Goal: Task Accomplishment & Management: Use online tool/utility

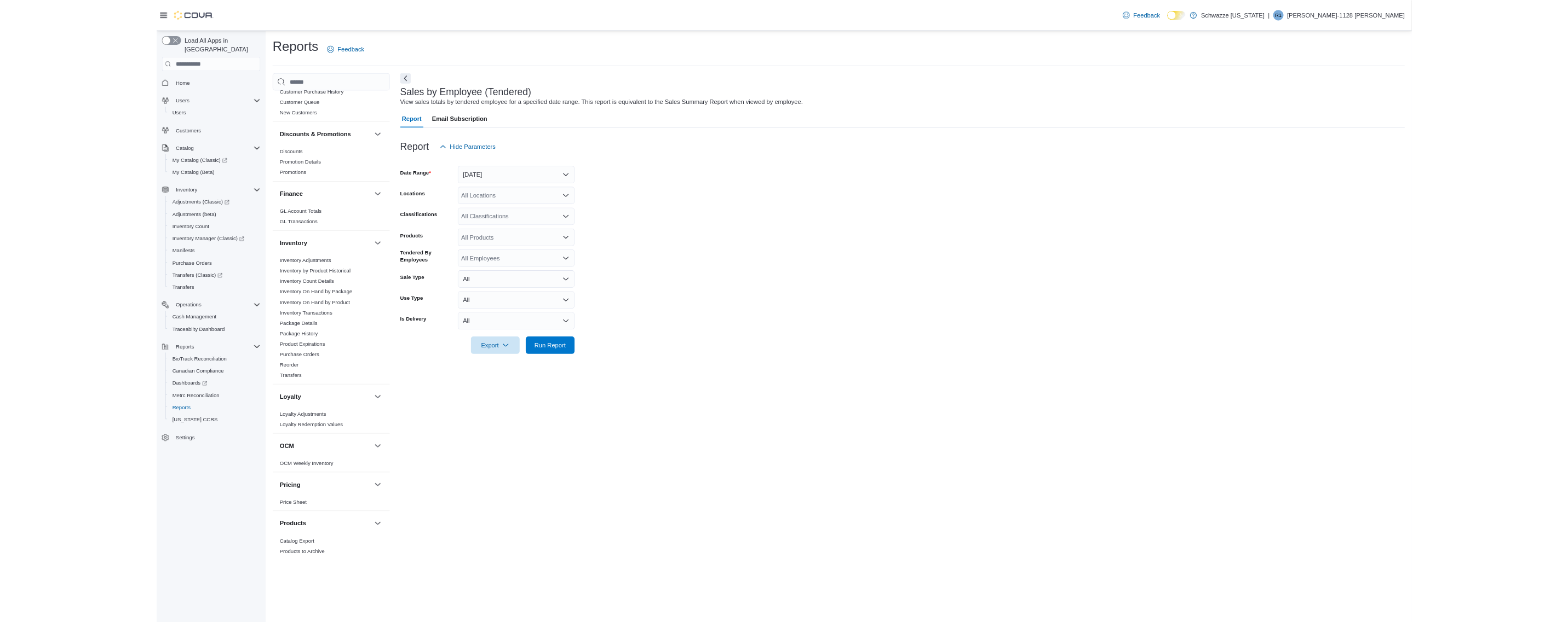
scroll to position [328, 0]
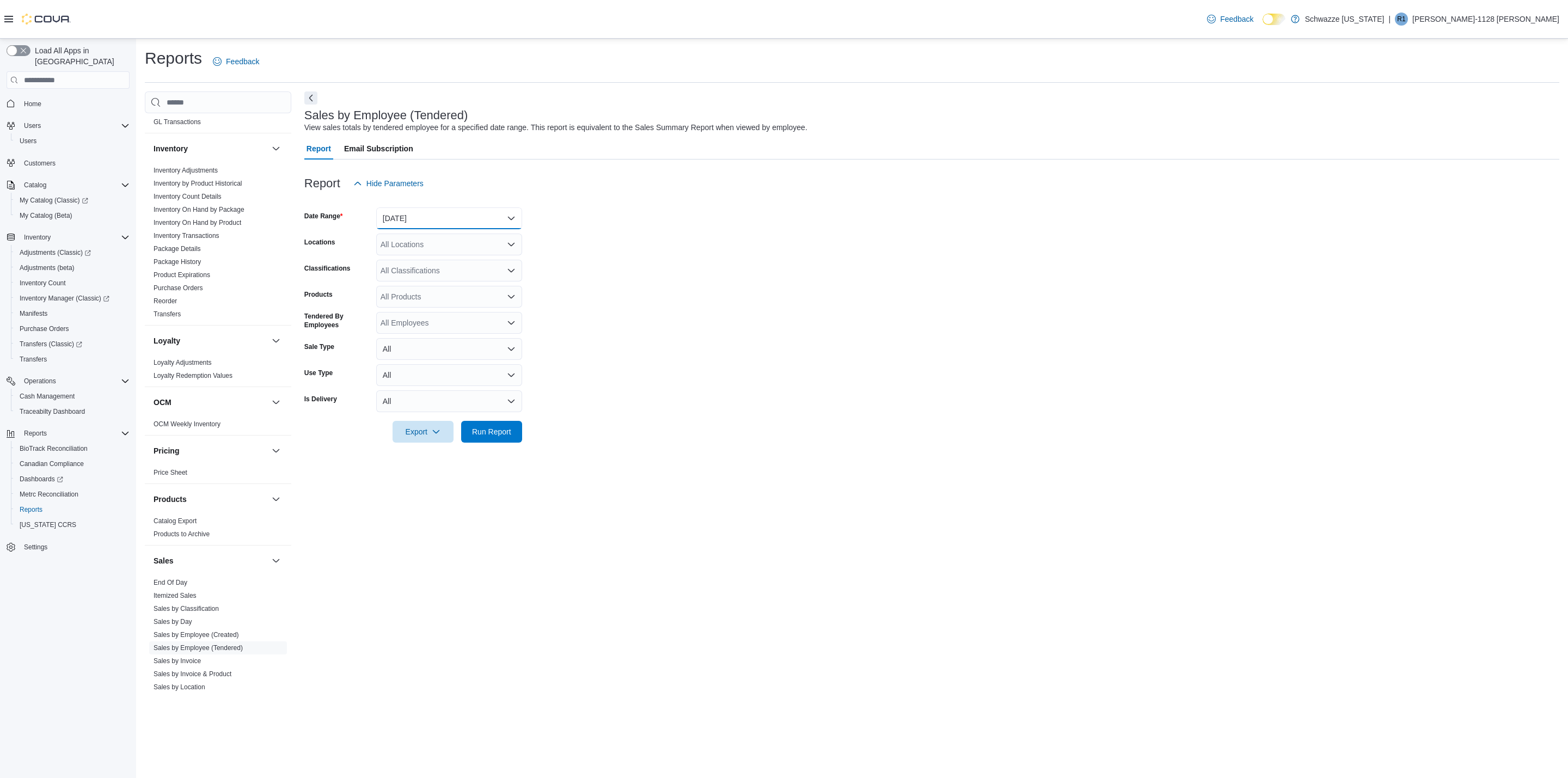
drag, startPoint x: 462, startPoint y: 219, endPoint x: 430, endPoint y: 228, distance: 33.2
click at [456, 219] on button "[DATE]" at bounding box center [449, 219] width 146 height 22
click at [409, 254] on button "[DATE]" at bounding box center [449, 262] width 146 height 22
click at [685, 211] on form "Date Range [DATE] Locations All Locations Classifications All Classifications P…" at bounding box center [931, 318] width 1255 height 248
click at [463, 241] on div "All Locations" at bounding box center [449, 245] width 146 height 22
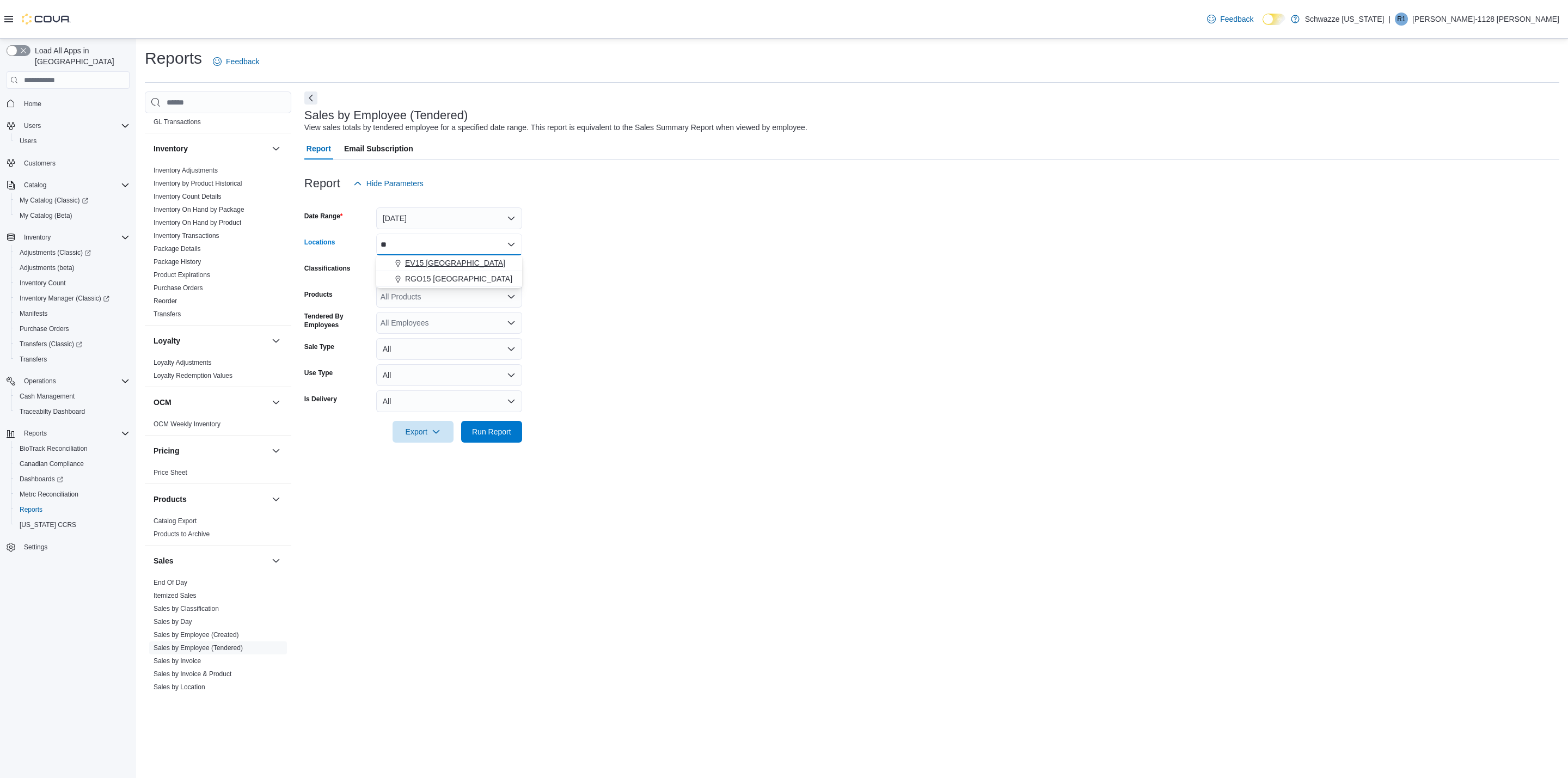
type input "**"
click at [451, 273] on div "EV15 [GEOGRAPHIC_DATA] [GEOGRAPHIC_DATA]" at bounding box center [449, 271] width 146 height 31
click at [458, 283] on span "RGO15 [GEOGRAPHIC_DATA]" at bounding box center [458, 279] width 107 height 11
click at [492, 430] on span "Run Report" at bounding box center [492, 431] width 40 height 11
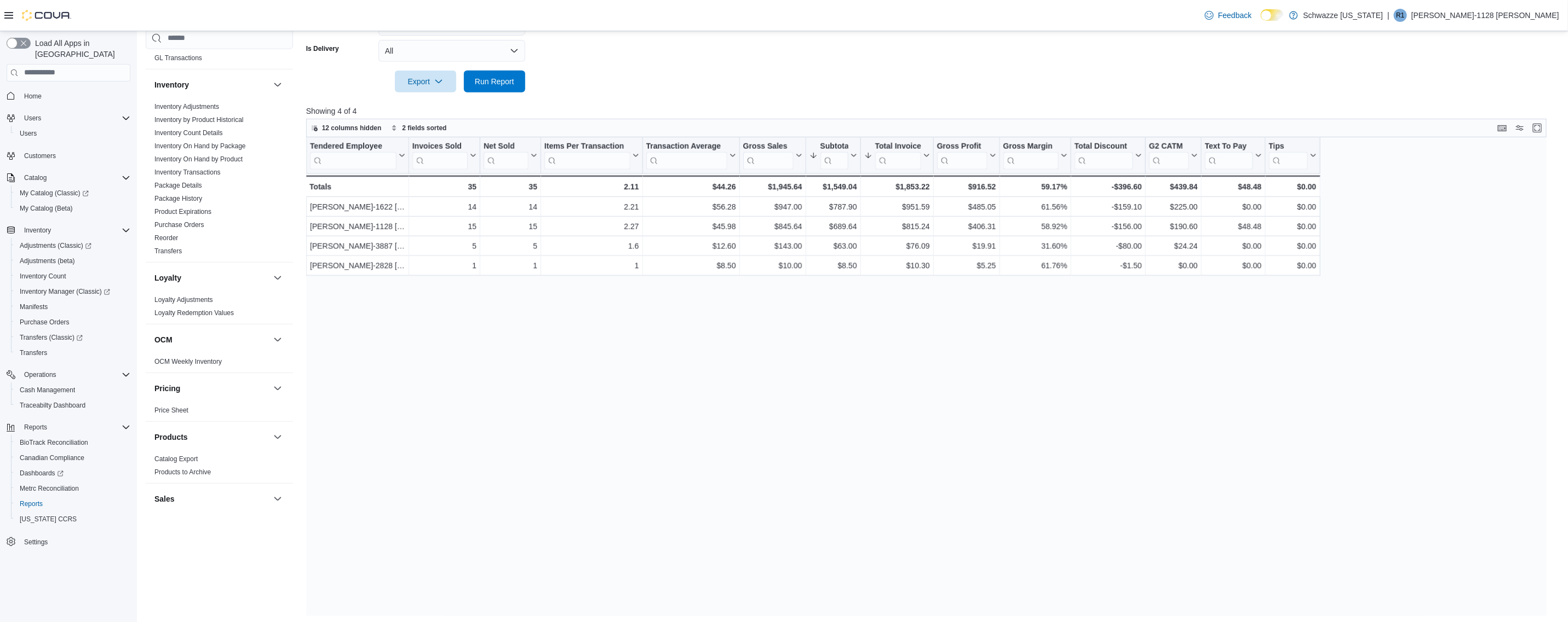
scroll to position [347, 0]
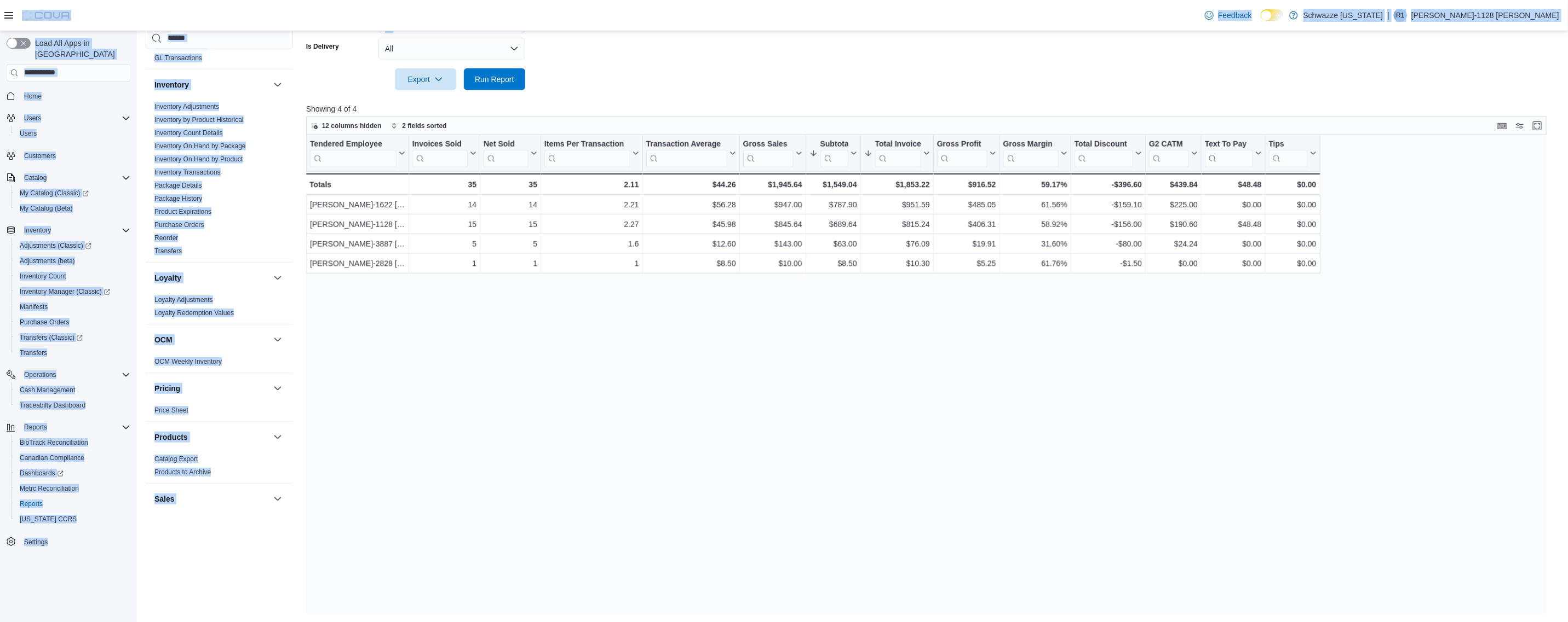
click at [660, 32] on div "Feedback Dark Mode Schwazze [US_STATE] | R1 [PERSON_NAME]-1128 [PERSON_NAME] Lo…" at bounding box center [784, 137] width 1568 height 970
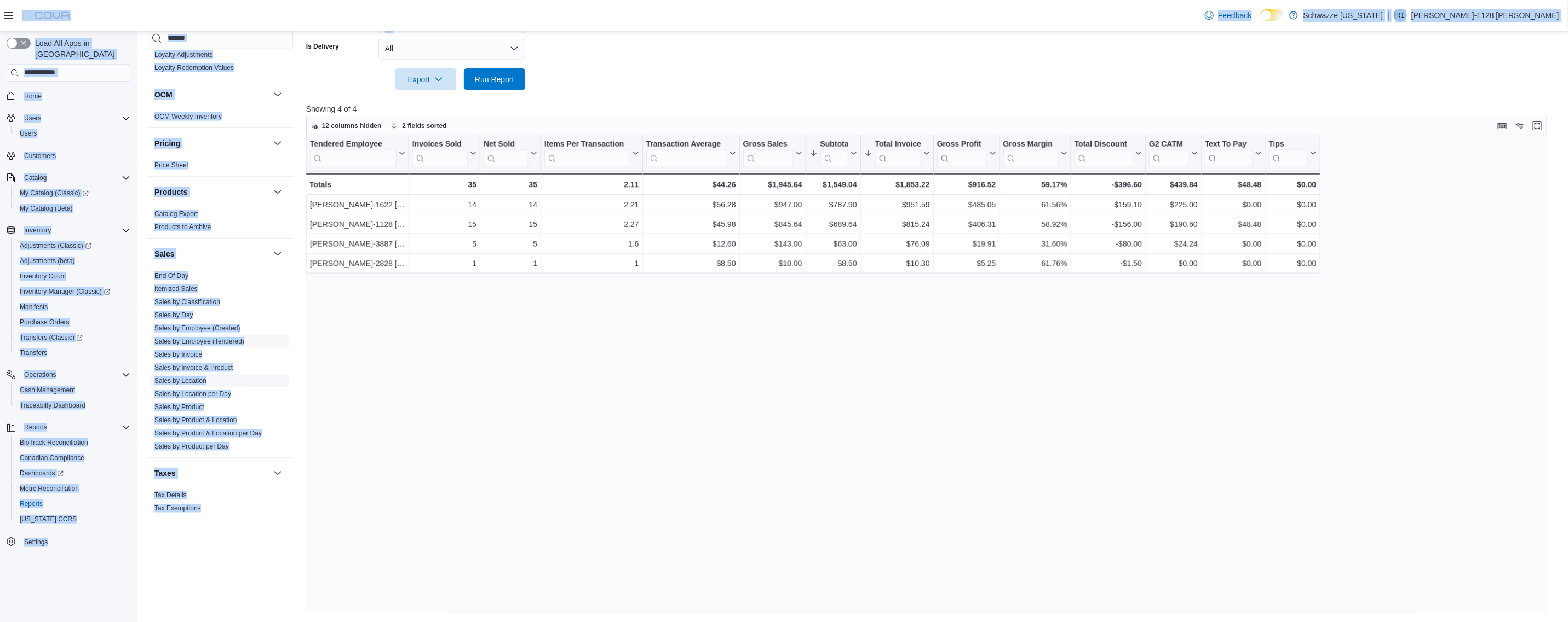
scroll to position [575, 0]
click at [184, 352] on link "Sales by Invoice" at bounding box center [178, 353] width 48 height 7
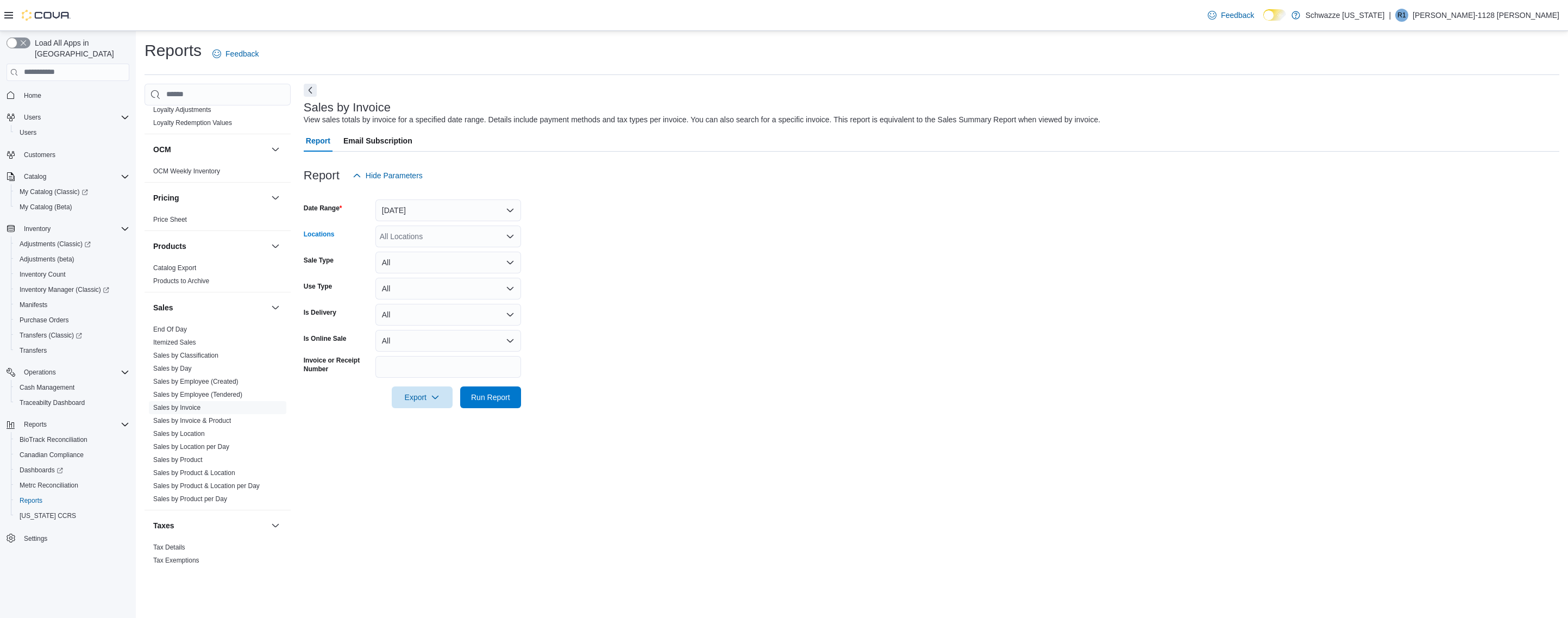
drag, startPoint x: 516, startPoint y: 228, endPoint x: 483, endPoint y: 215, distance: 35.5
click at [513, 227] on div "All Locations" at bounding box center [448, 236] width 145 height 22
click at [477, 208] on button "[DATE]" at bounding box center [448, 210] width 145 height 22
click at [423, 253] on span "[DATE]" at bounding box center [455, 253] width 124 height 13
click at [422, 234] on div "All Locations" at bounding box center [448, 236] width 145 height 22
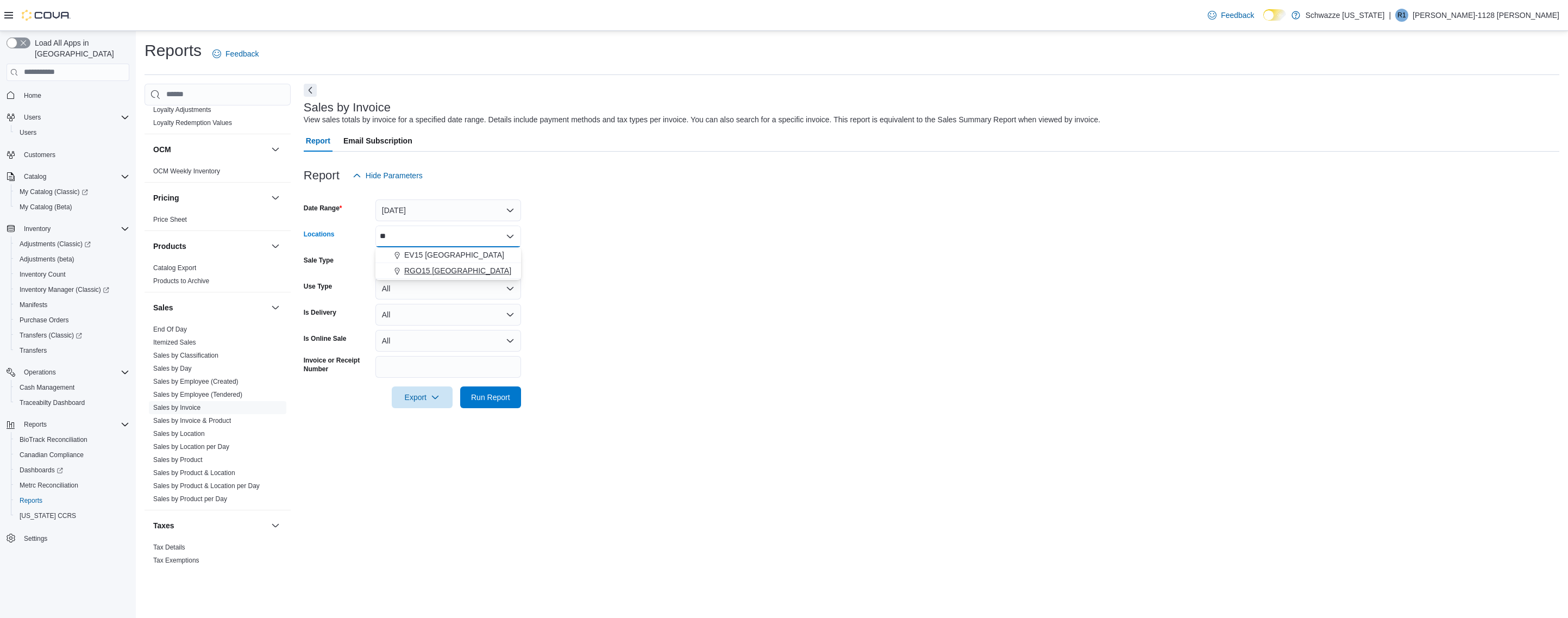
type input "**"
click at [424, 275] on span "RGO15 [GEOGRAPHIC_DATA]" at bounding box center [457, 270] width 107 height 11
click at [478, 393] on span "Run Report" at bounding box center [491, 397] width 39 height 11
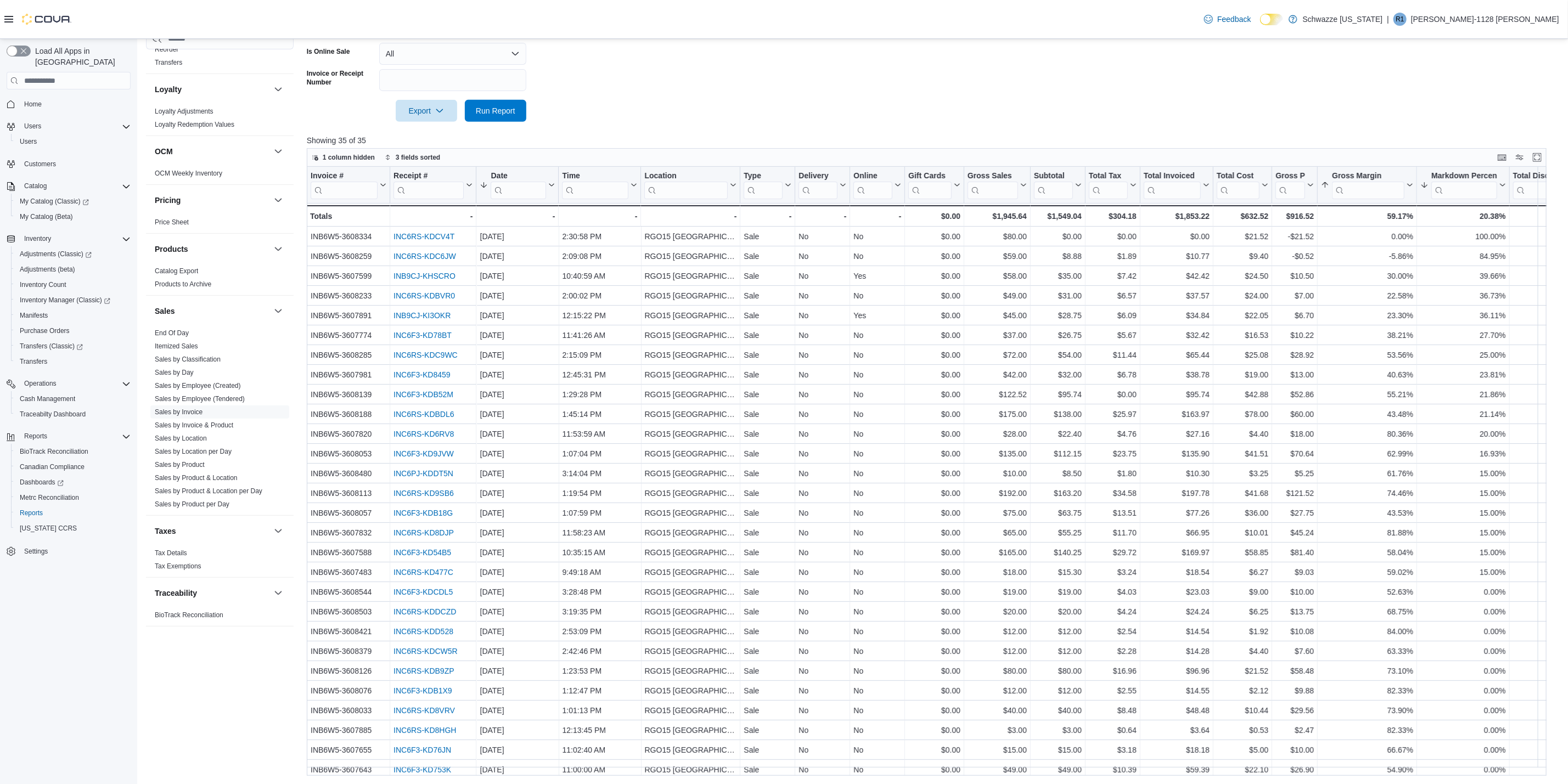
scroll to position [522, 0]
click at [1031, 94] on div at bounding box center [933, 96] width 1253 height 9
